Goal: Transaction & Acquisition: Purchase product/service

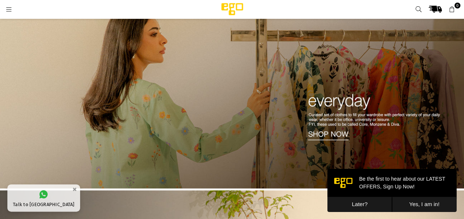
scroll to position [227, 0]
click at [371, 205] on button "Later?" at bounding box center [360, 204] width 65 height 15
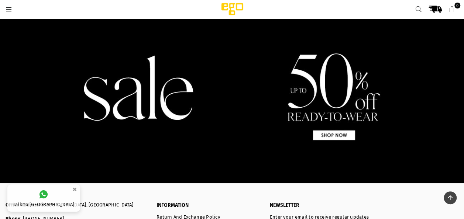
scroll to position [657, 0]
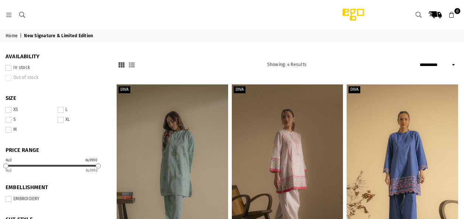
select select "**********"
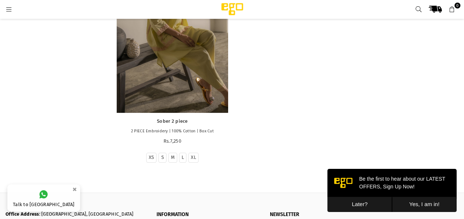
scroll to position [349, 0]
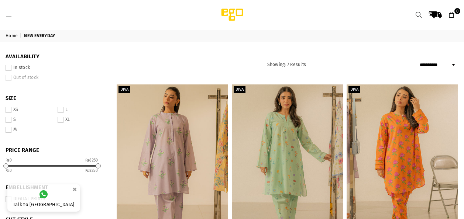
select select "**********"
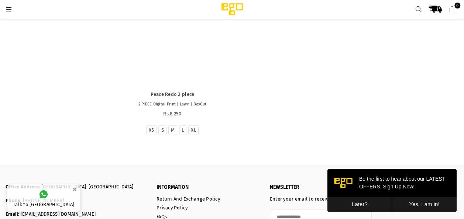
scroll to position [607, 0]
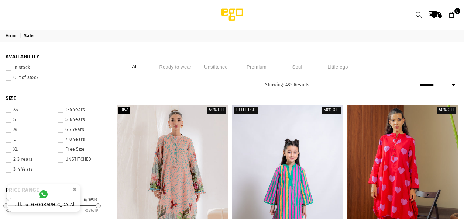
select select "******"
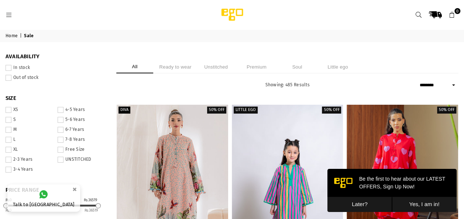
click at [373, 206] on button "Later?" at bounding box center [360, 204] width 65 height 15
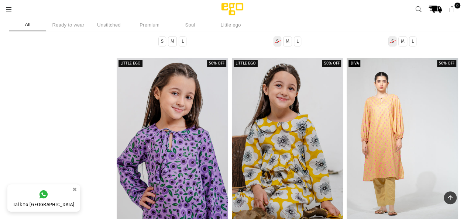
scroll to position [11067, 0]
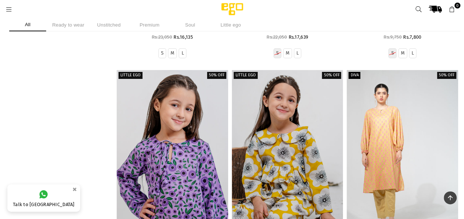
click at [104, 19] on li "Unstitched" at bounding box center [108, 24] width 37 height 13
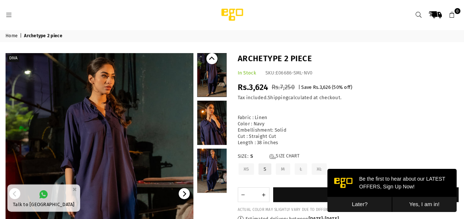
click at [212, 119] on link at bounding box center [212, 123] width 30 height 44
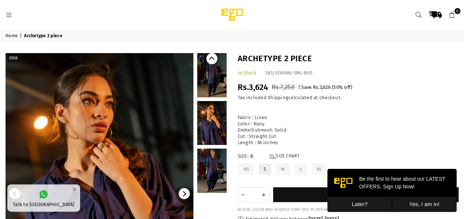
click at [211, 158] on link at bounding box center [212, 171] width 30 height 44
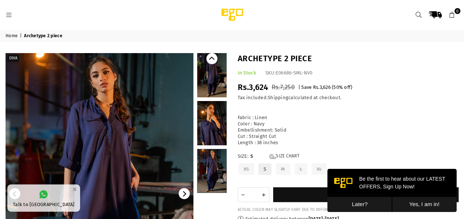
click at [52, 160] on link at bounding box center [100, 194] width 188 height 282
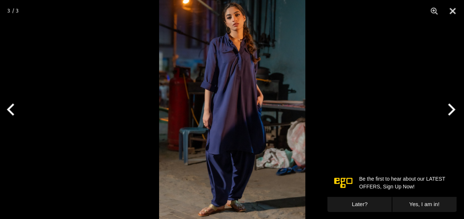
click at [235, 93] on img at bounding box center [232, 109] width 146 height 219
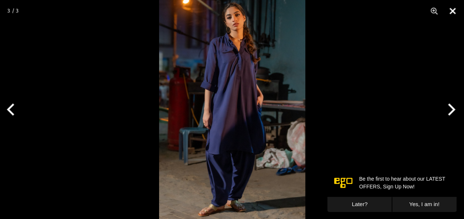
click at [453, 10] on button "Close" at bounding box center [453, 11] width 18 height 22
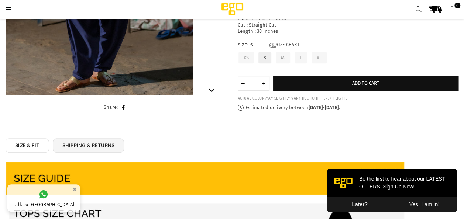
scroll to position [229, 0]
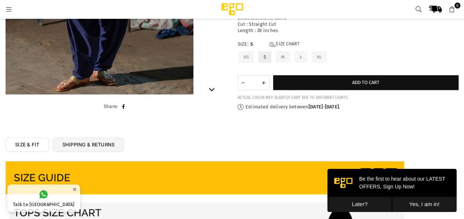
click at [366, 201] on button "Later?" at bounding box center [360, 204] width 65 height 15
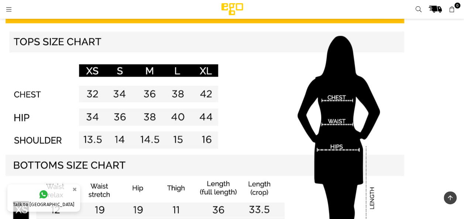
scroll to position [403, 0]
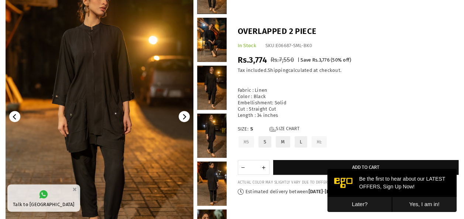
scroll to position [78, 0]
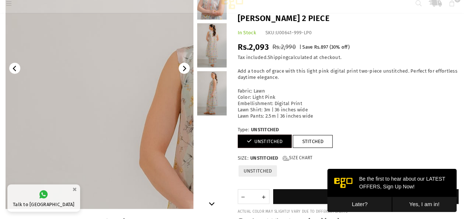
scroll to position [127, 0]
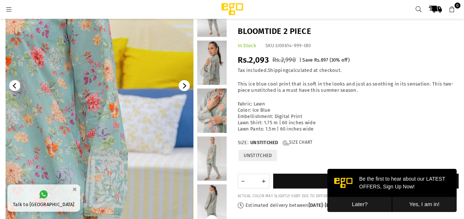
scroll to position [150, 0]
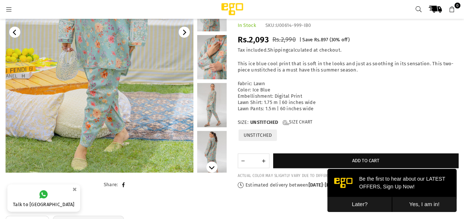
click at [223, 116] on link at bounding box center [212, 105] width 30 height 44
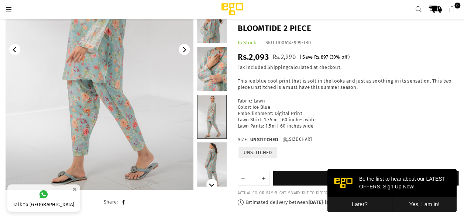
scroll to position [122, 0]
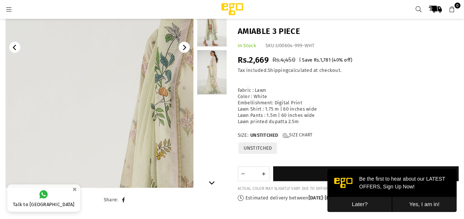
scroll to position [136, 0]
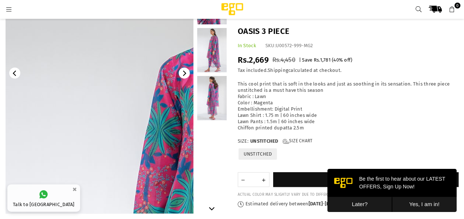
scroll to position [112, 0]
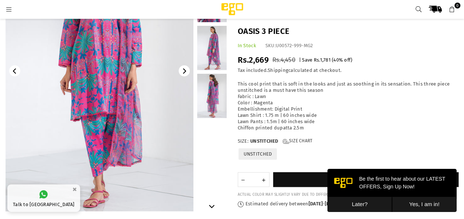
click at [214, 86] on link at bounding box center [212, 96] width 30 height 44
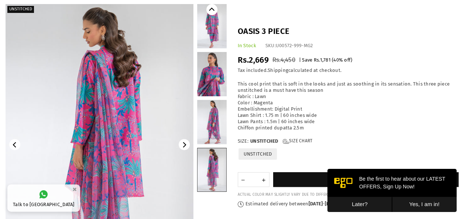
scroll to position [44, 0]
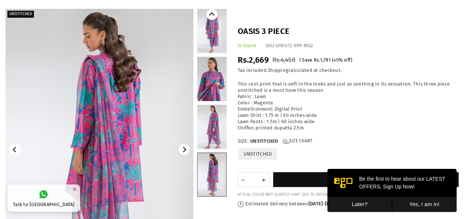
click at [216, 114] on link at bounding box center [212, 127] width 30 height 44
